Goal: Transaction & Acquisition: Download file/media

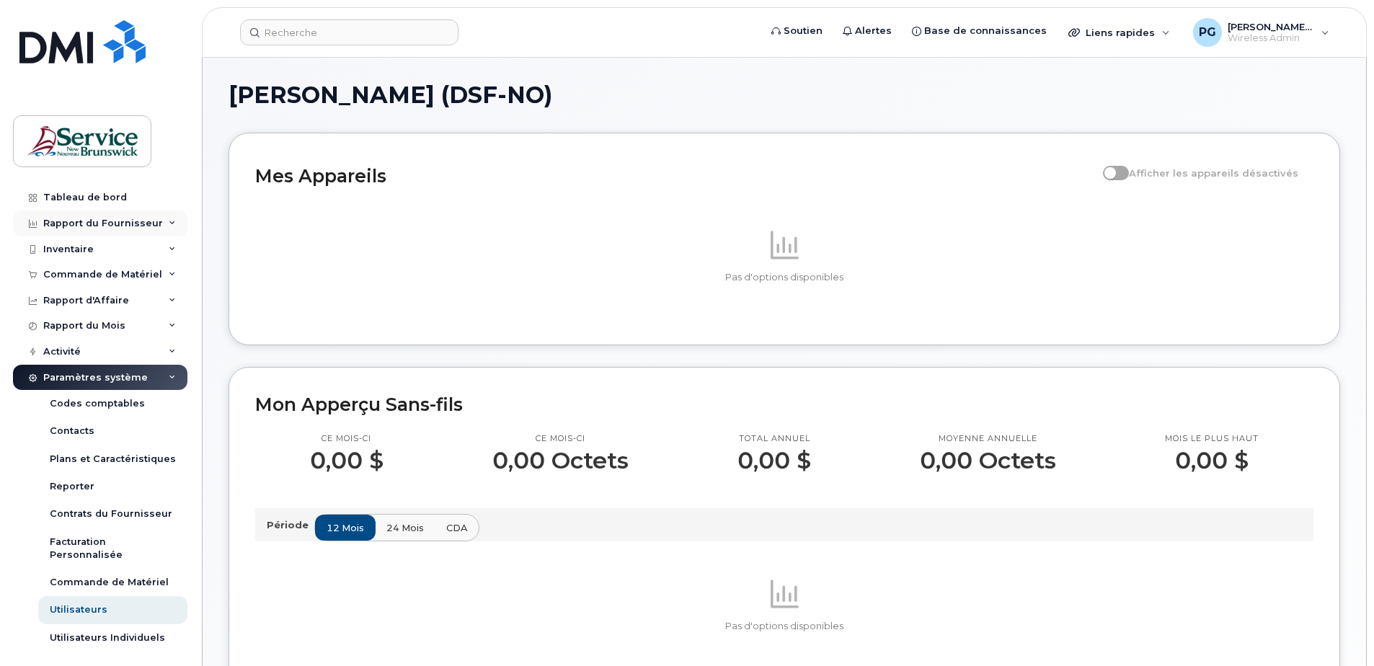
click at [137, 221] on div "Rapport du Fournisseur" at bounding box center [103, 224] width 120 height 12
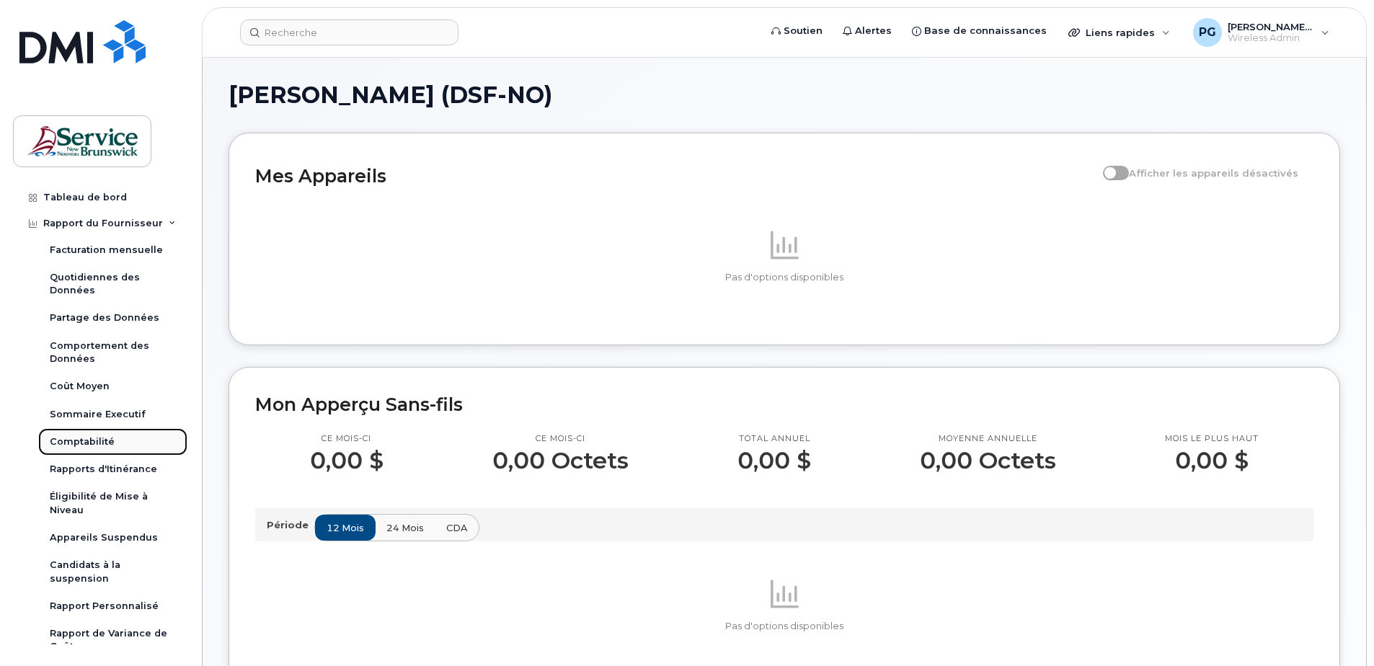
click at [102, 440] on div "Comptabilité" at bounding box center [82, 441] width 65 height 13
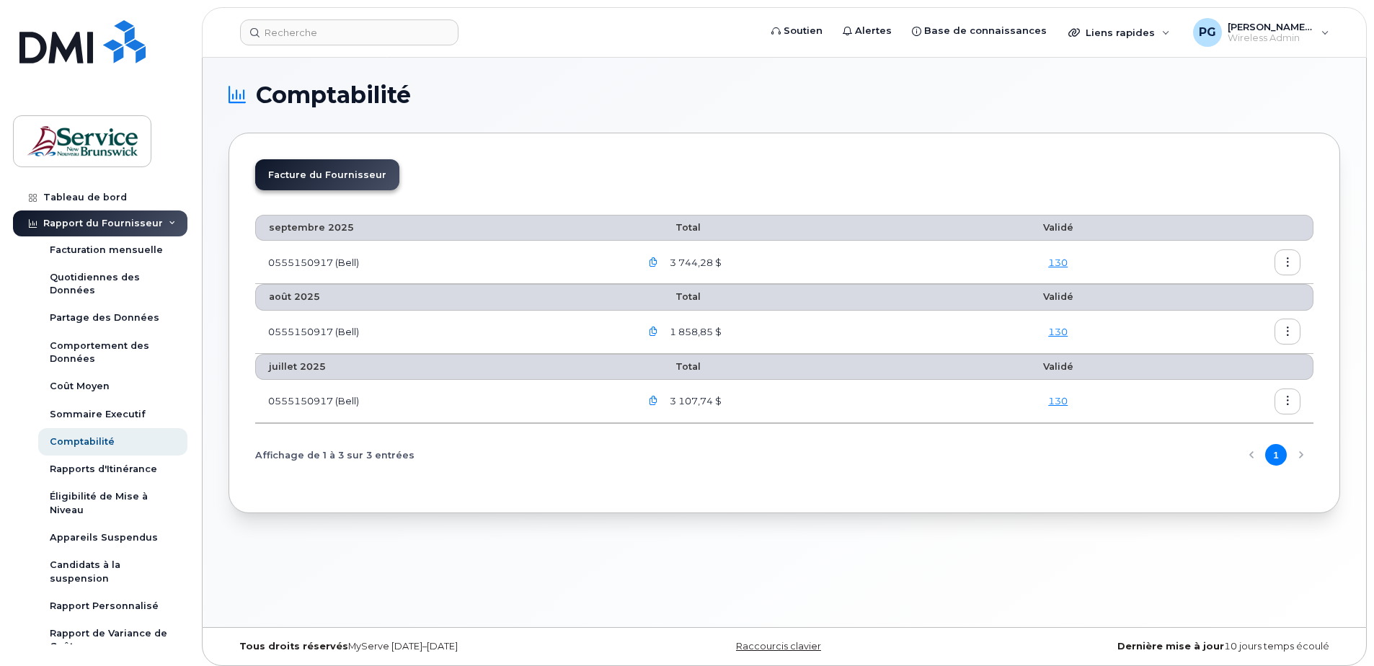
click at [652, 263] on icon "button" at bounding box center [653, 262] width 9 height 9
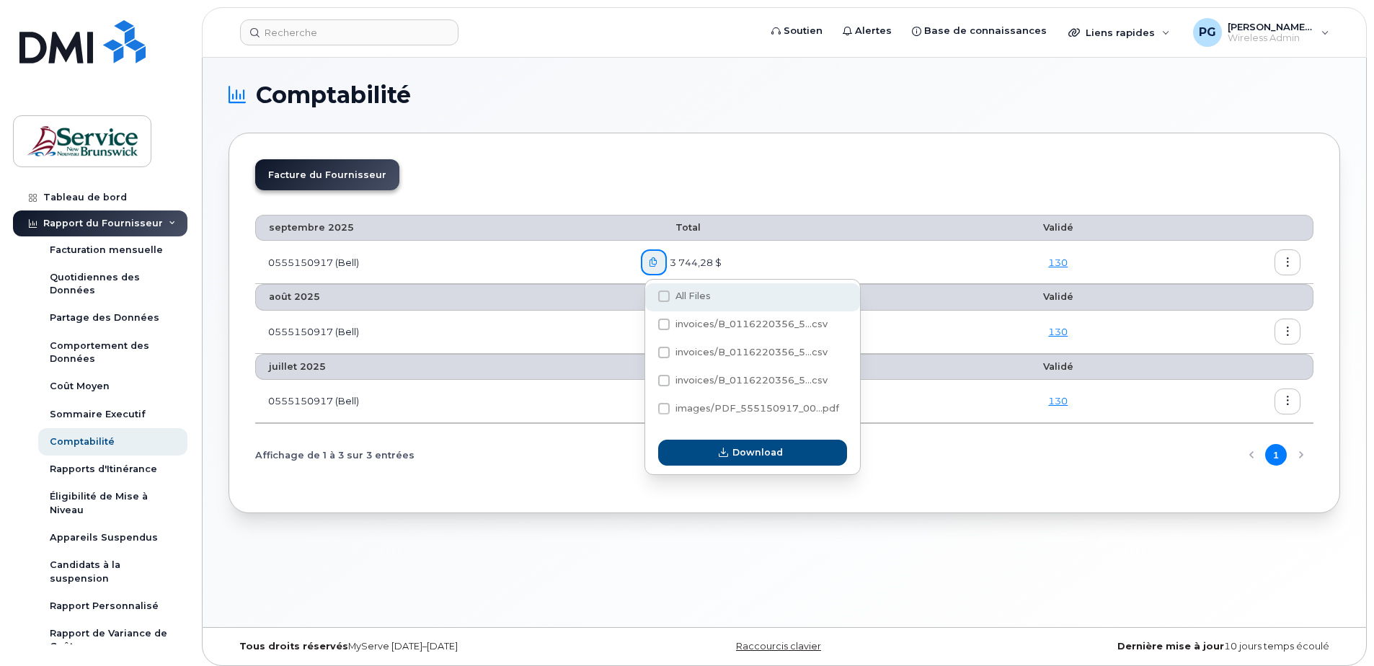
click at [658, 291] on span at bounding box center [664, 296] width 12 height 12
click at [648, 293] on input "All Files" at bounding box center [644, 296] width 7 height 7
checkbox input "true"
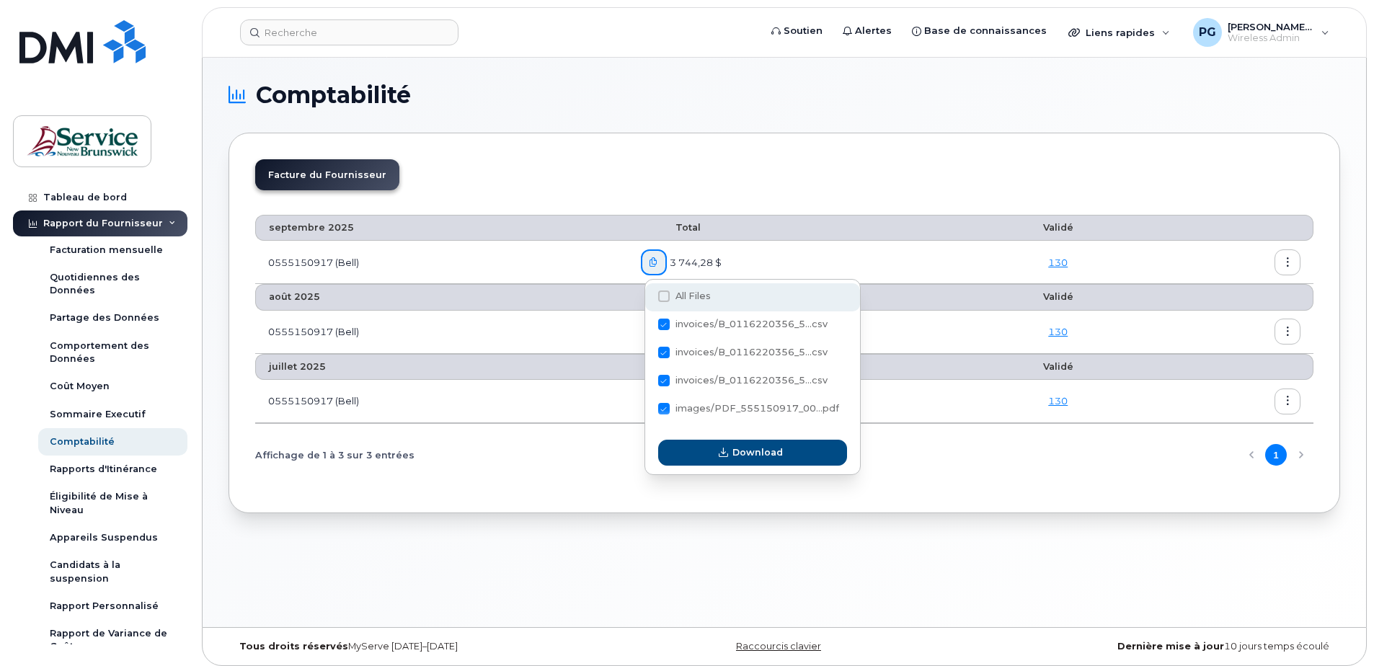
checkbox input "true"
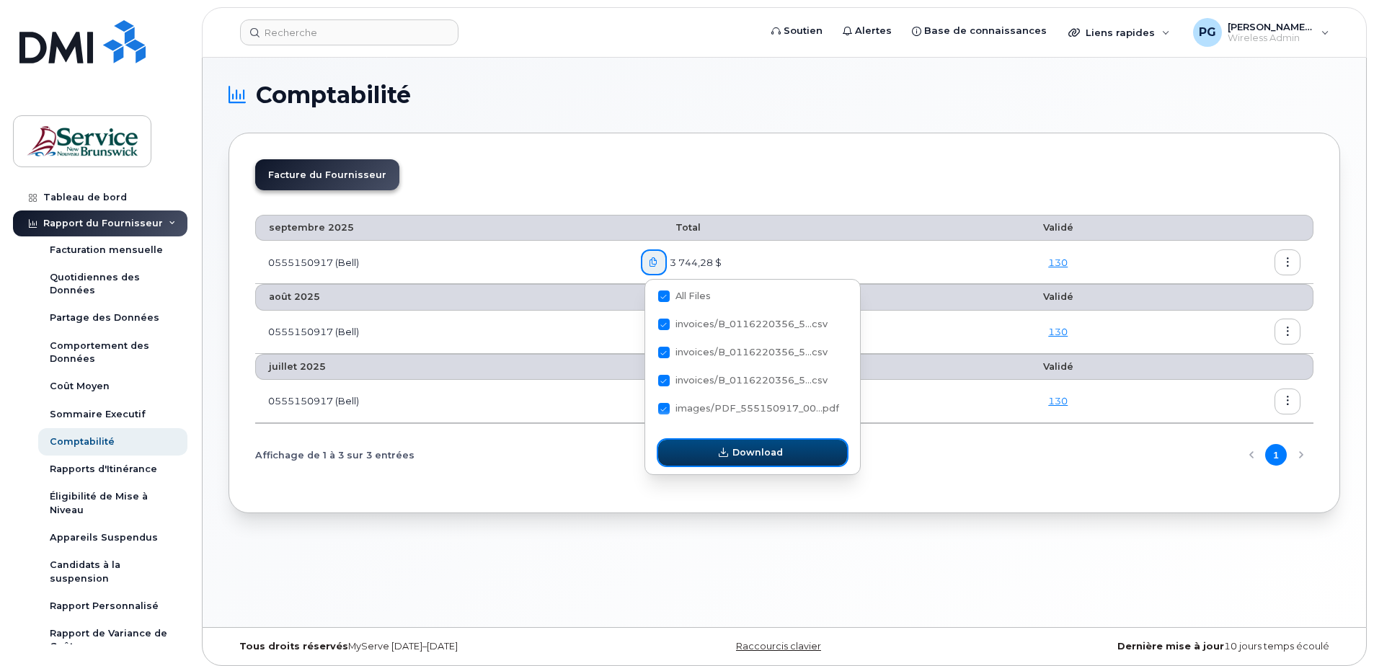
click at [748, 449] on span "Download" at bounding box center [757, 452] width 50 height 14
